Goal: Find specific page/section: Find specific page/section

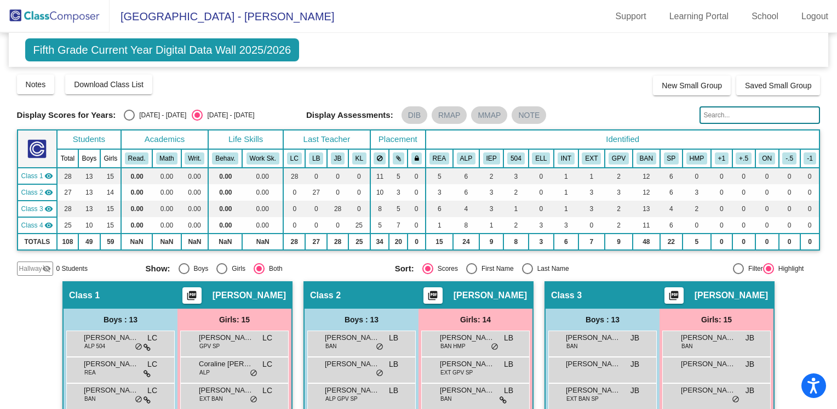
scroll to position [366, 0]
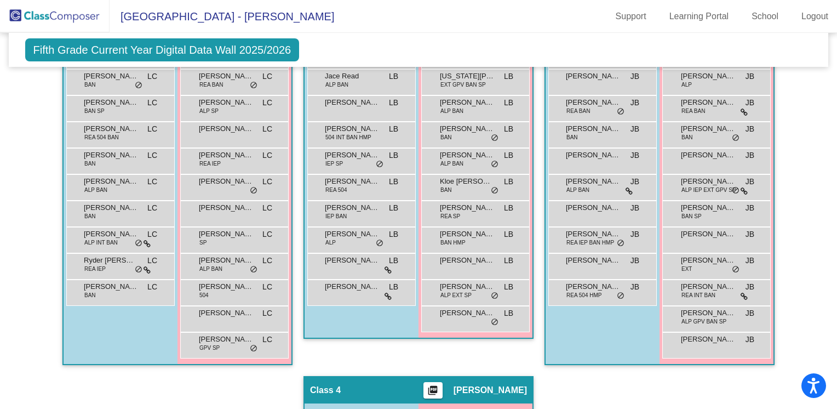
click at [135, 51] on span "Fifth Grade Current Year Digital Data Wall 2025/2026" at bounding box center [162, 49] width 274 height 23
click at [163, 21] on span "[GEOGRAPHIC_DATA] - [PERSON_NAME]" at bounding box center [222, 17] width 225 height 18
click at [59, 17] on img at bounding box center [55, 16] width 110 height 32
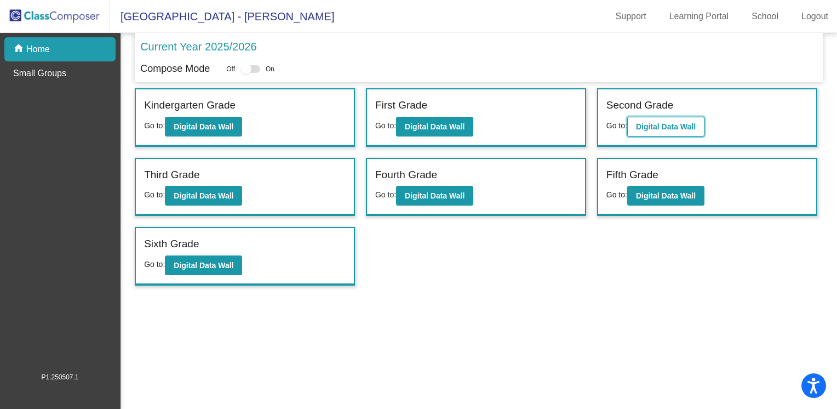
click at [642, 118] on button "Digital Data Wall" at bounding box center [665, 127] width 77 height 20
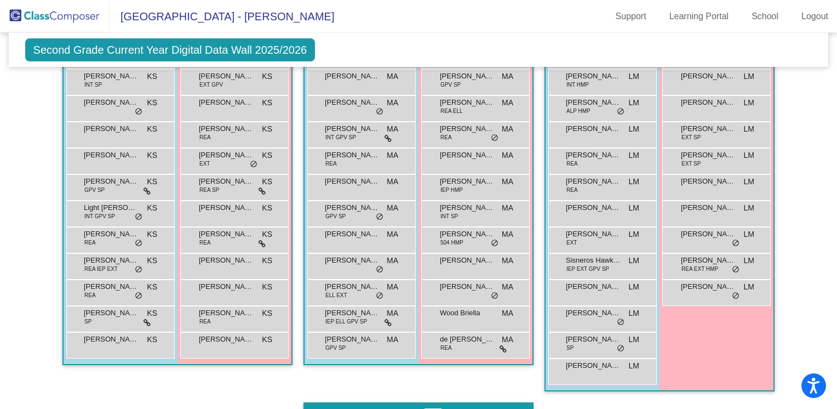
scroll to position [337, 0]
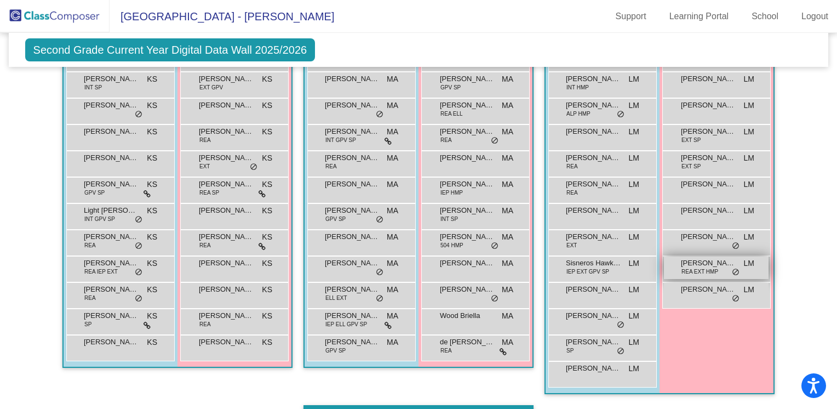
click at [696, 271] on span "REA EXT HMP" at bounding box center [699, 271] width 37 height 8
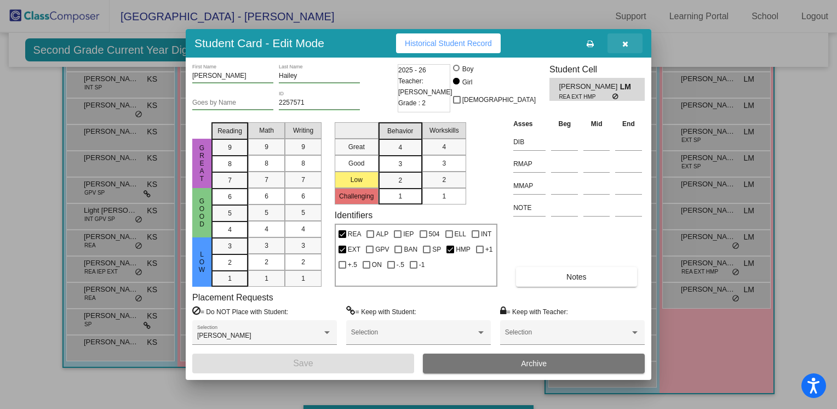
click at [629, 42] on button "button" at bounding box center [624, 43] width 35 height 20
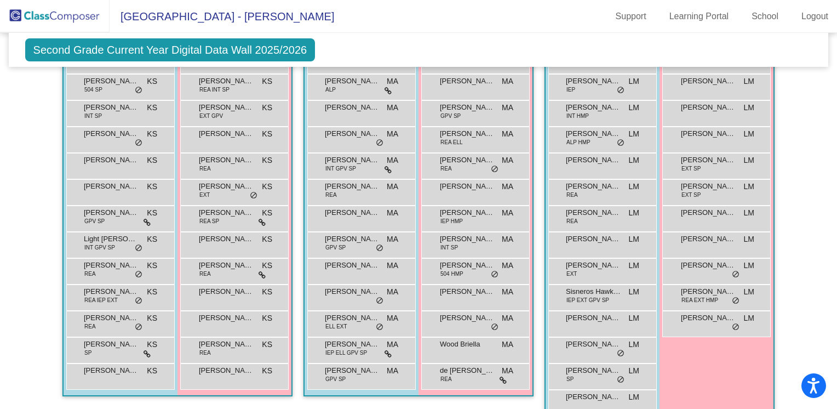
scroll to position [307, 0]
click at [818, 228] on mat-sidenav-content "Second Grade Current Year Digital Data Wall 2025/2026 Add, Move, or Retain Stud…" at bounding box center [418, 221] width 837 height 376
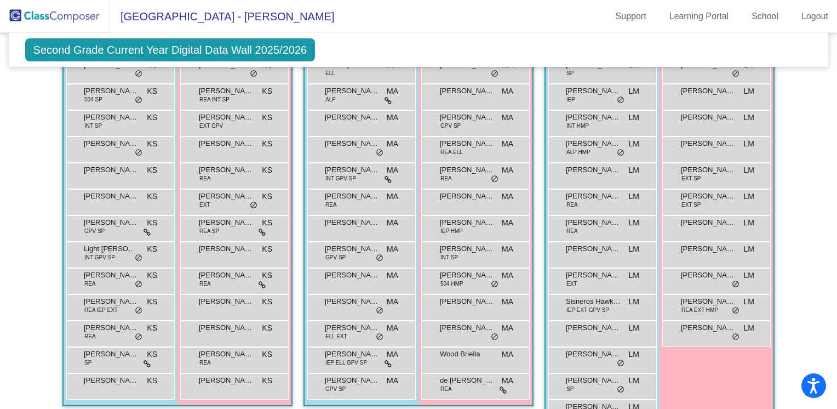
scroll to position [302, 0]
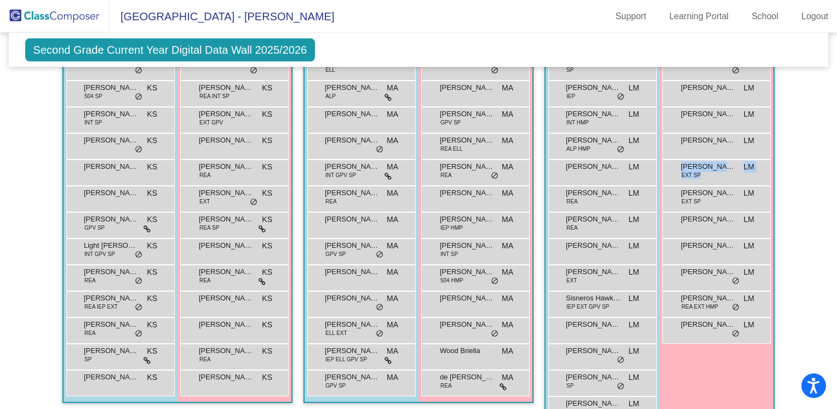
drag, startPoint x: 809, startPoint y: 181, endPoint x: 814, endPoint y: 189, distance: 9.3
drag, startPoint x: 814, startPoint y: 189, endPoint x: 807, endPoint y: 197, distance: 10.5
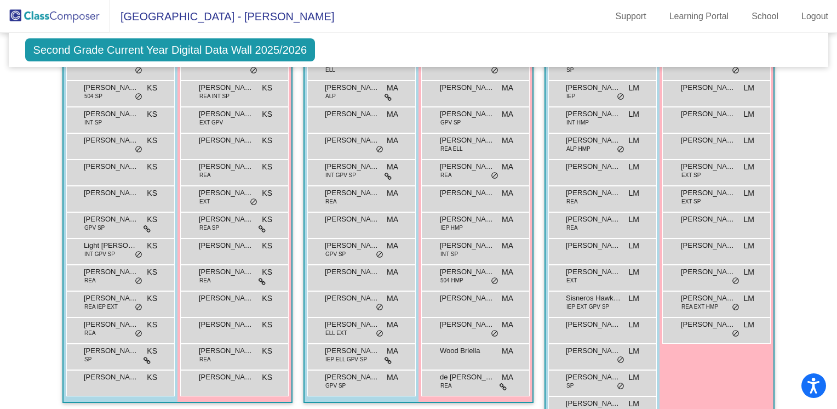
drag, startPoint x: 808, startPoint y: 257, endPoint x: 802, endPoint y: 286, distance: 29.2
drag, startPoint x: 802, startPoint y: 286, endPoint x: 802, endPoint y: 298, distance: 12.6
